Goal: Task Accomplishment & Management: Complete application form

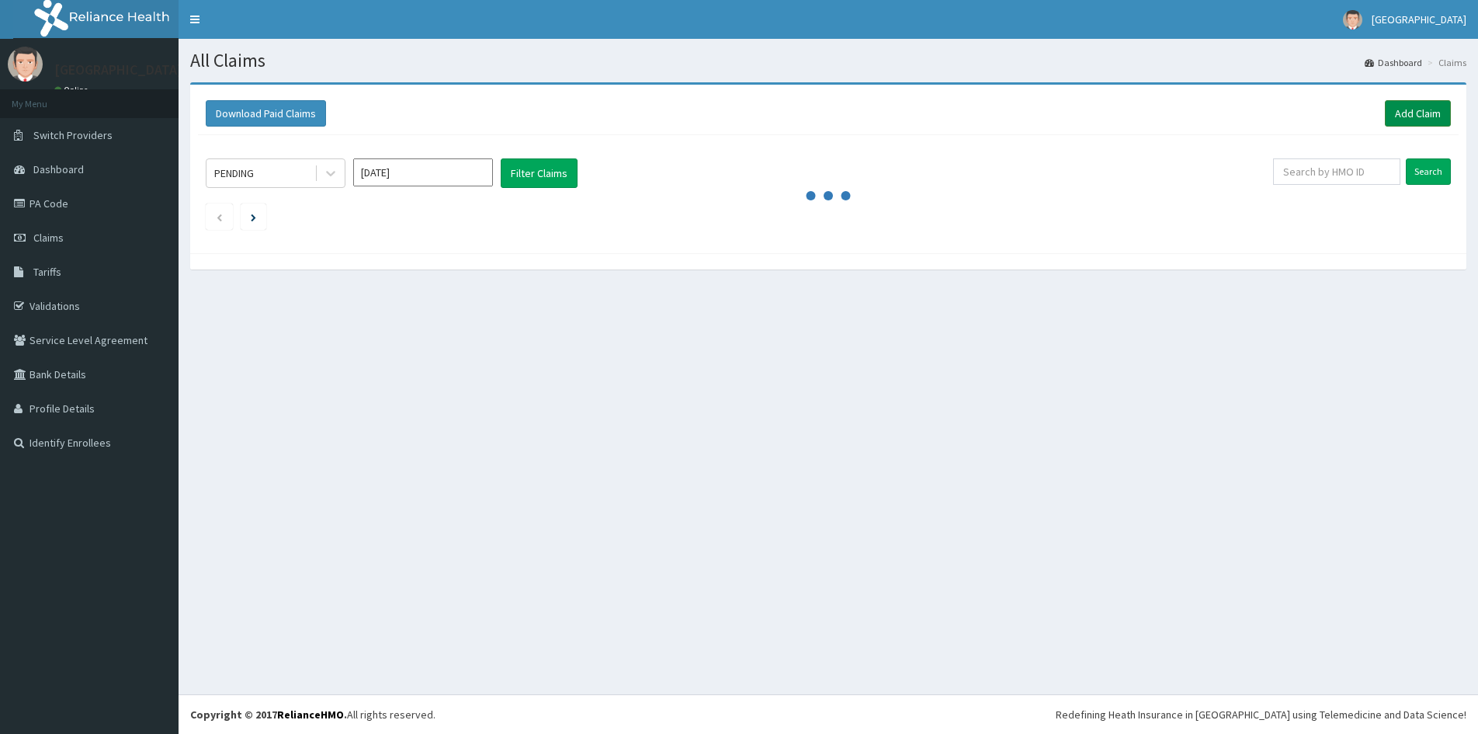
click at [1416, 118] on link "Add Claim" at bounding box center [1418, 113] width 66 height 26
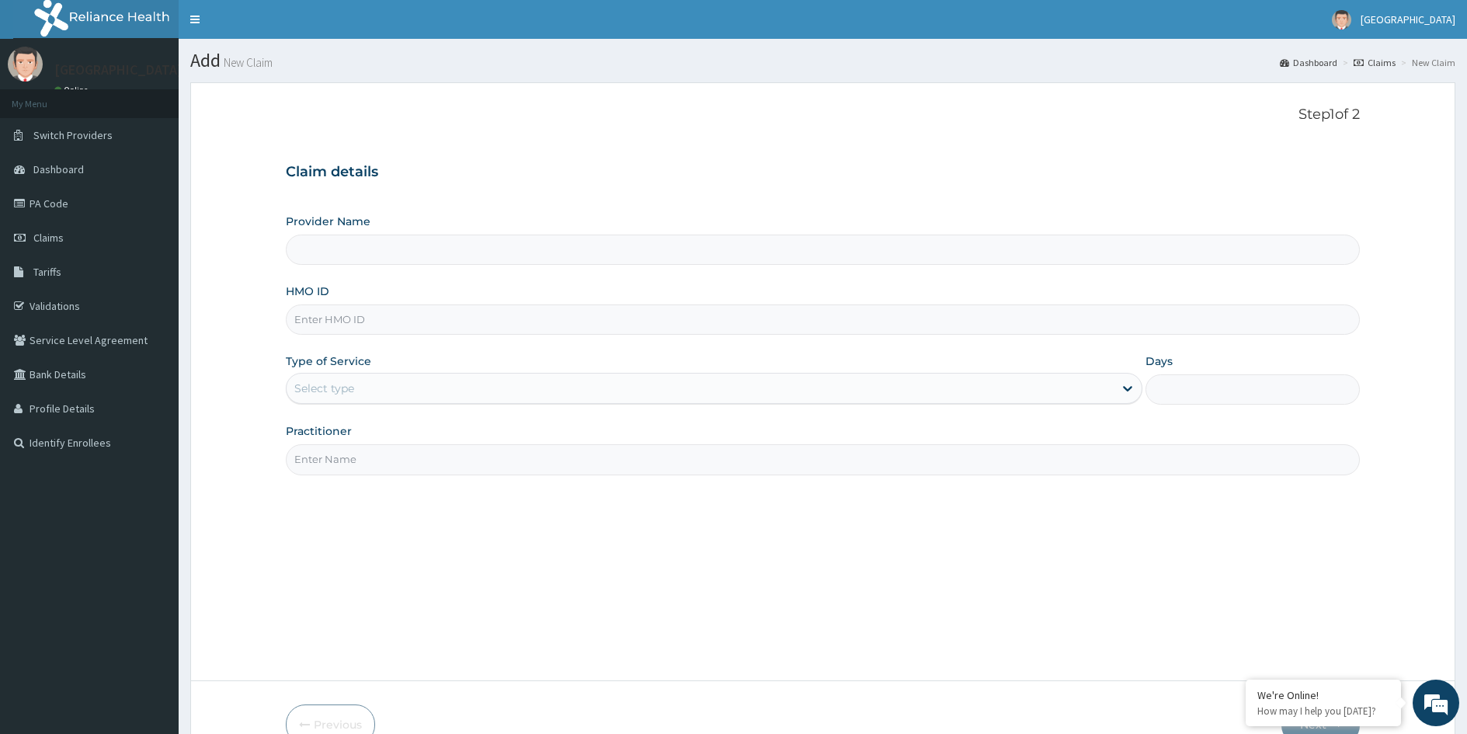
click at [415, 316] on input "HMO ID" at bounding box center [823, 319] width 1074 height 30
type input "mtm/0119/a"
click at [377, 387] on div "Select type" at bounding box center [700, 388] width 827 height 25
click at [62, 307] on link "Validations" at bounding box center [89, 306] width 179 height 34
